Goal: Task Accomplishment & Management: Manage account settings

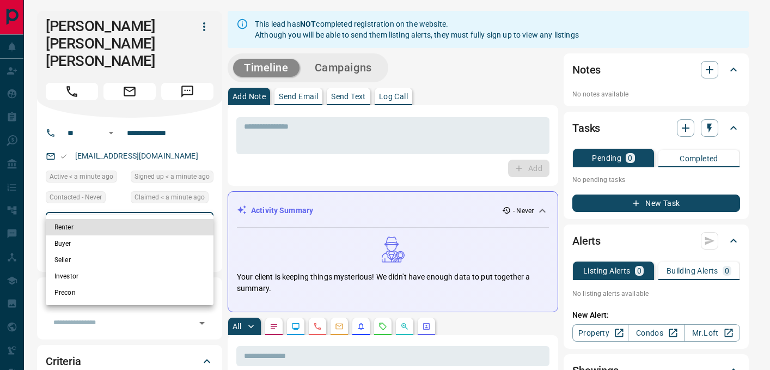
click at [96, 262] on li "Seller" at bounding box center [130, 260] width 168 height 16
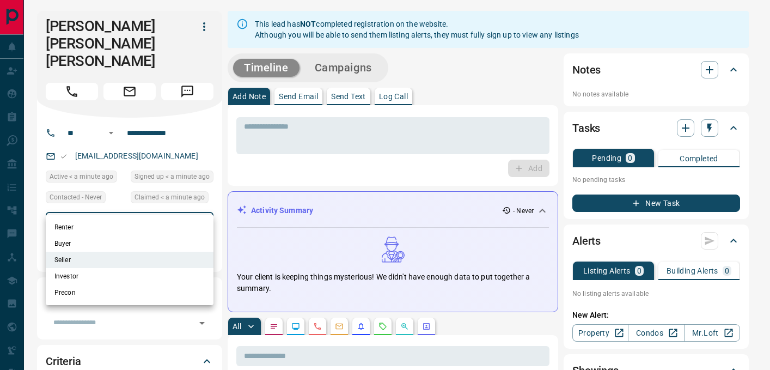
click at [95, 272] on li "Investor" at bounding box center [130, 276] width 168 height 16
type input "**********"
click at [267, 135] on div at bounding box center [385, 185] width 770 height 370
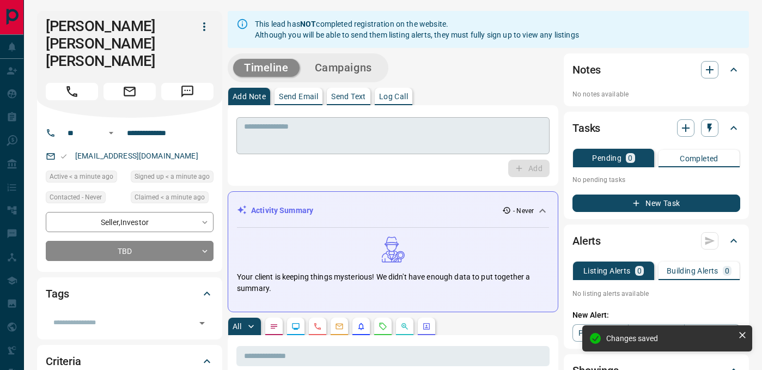
click at [263, 132] on textarea at bounding box center [393, 136] width 298 height 28
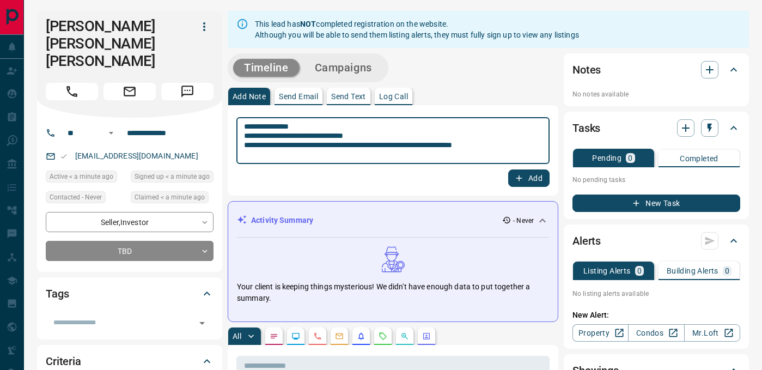
type textarea "**********"
click at [528, 184] on button "Add" at bounding box center [528, 177] width 41 height 17
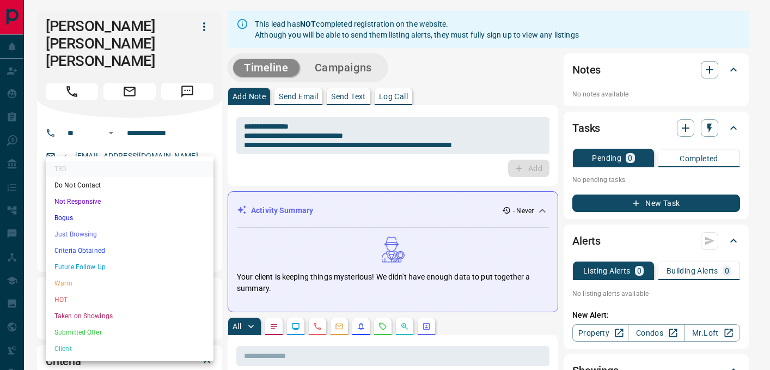
click at [92, 284] on li "Warm" at bounding box center [130, 283] width 168 height 16
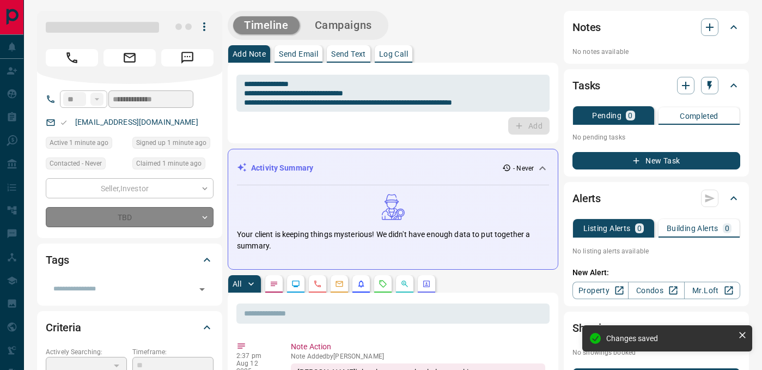
type input "*"
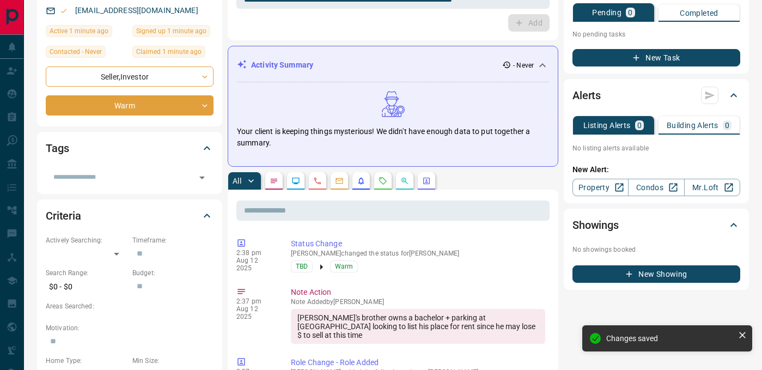
scroll to position [171, 0]
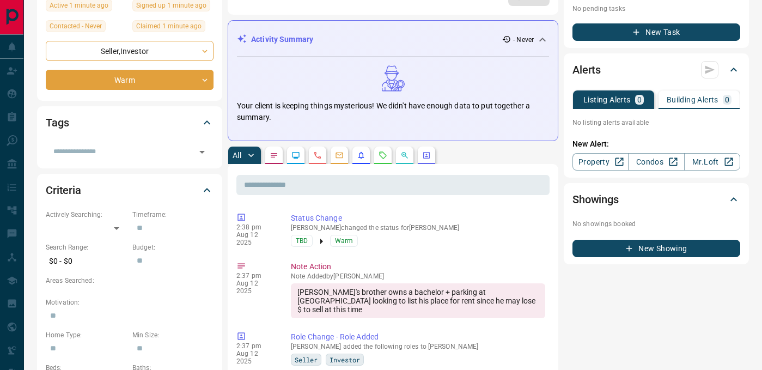
click at [699, 100] on p "Building Alerts" at bounding box center [693, 100] width 52 height 8
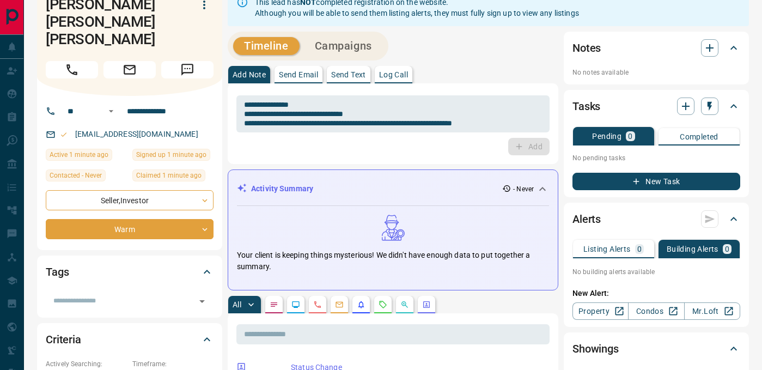
scroll to position [21, 0]
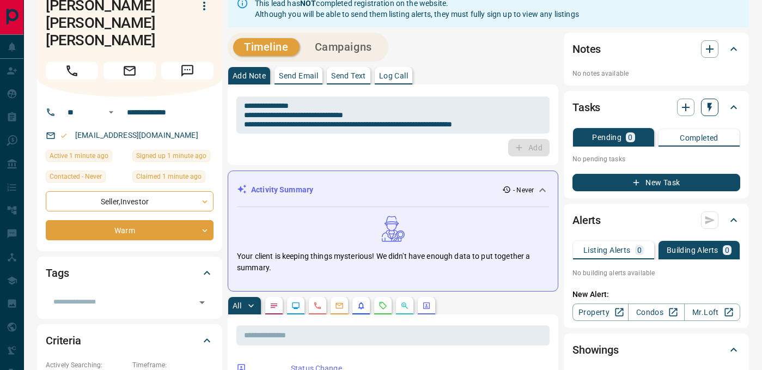
click at [710, 103] on icon "button" at bounding box center [710, 107] width 4 height 9
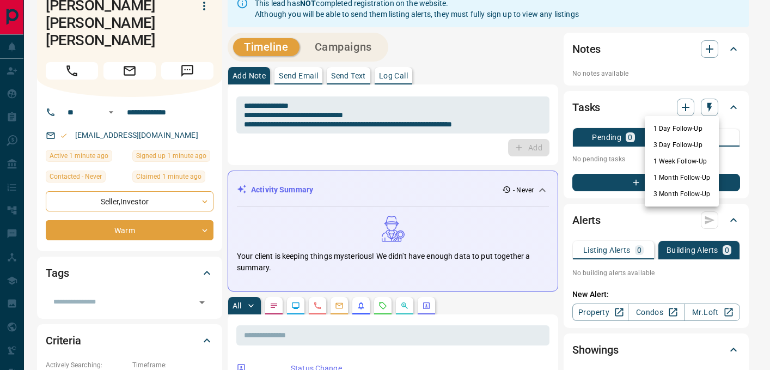
click at [665, 163] on li "1 Week Follow-Up" at bounding box center [682, 161] width 74 height 16
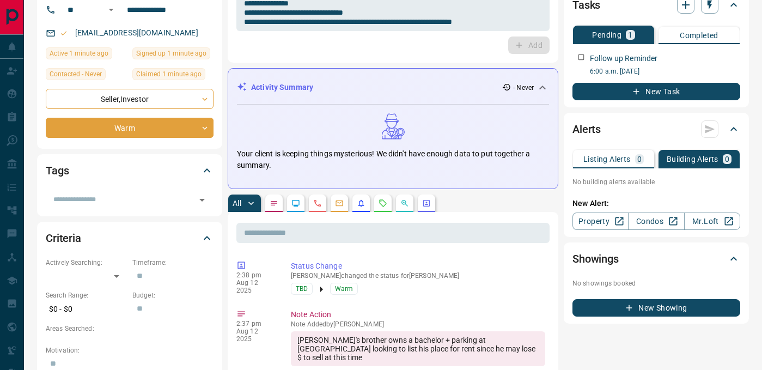
scroll to position [0, 0]
